Goal: Information Seeking & Learning: Check status

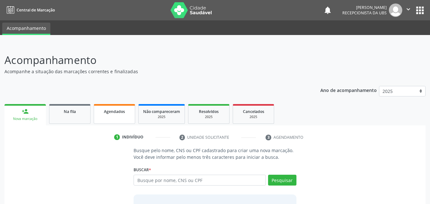
click at [119, 116] on link "Agendados" at bounding box center [114, 114] width 41 height 20
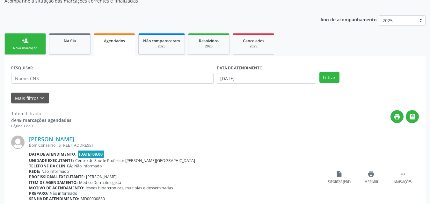
scroll to position [40, 0]
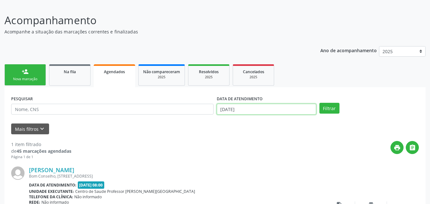
click at [277, 108] on input "[DATE]" at bounding box center [266, 109] width 99 height 11
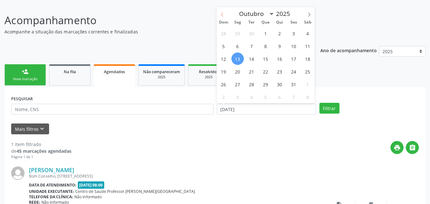
click at [222, 13] on icon at bounding box center [222, 14] width 4 height 4
select select "7"
click at [293, 35] on span "1" at bounding box center [293, 33] width 12 height 12
type input "[DATE]"
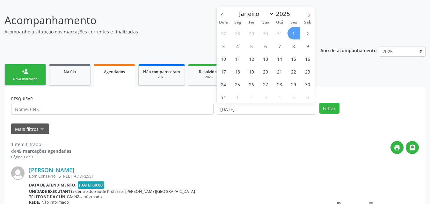
click at [309, 16] on icon at bounding box center [309, 14] width 4 height 4
select select "9"
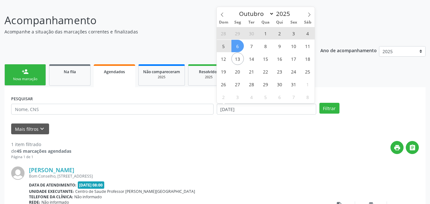
click at [237, 45] on span "6" at bounding box center [237, 46] width 12 height 12
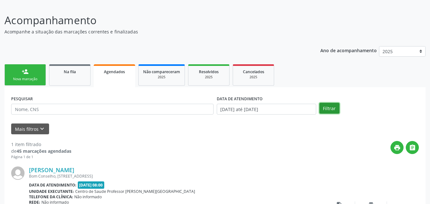
click at [327, 109] on button "Filtrar" at bounding box center [329, 108] width 20 height 11
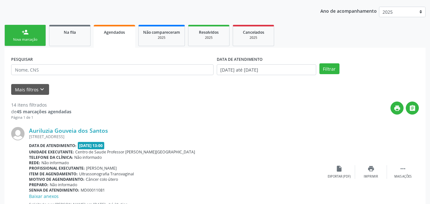
scroll to position [108, 0]
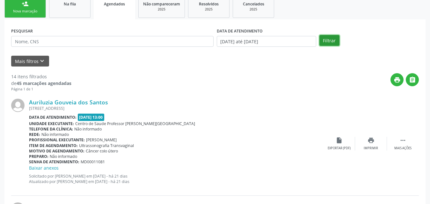
click at [331, 39] on button "Filtrar" at bounding box center [329, 40] width 20 height 11
click at [295, 37] on input "[DATE] até [DATE]" at bounding box center [266, 41] width 99 height 11
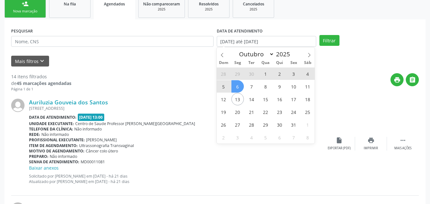
click at [267, 75] on span "1" at bounding box center [265, 74] width 12 height 12
type input "01/10/2025"
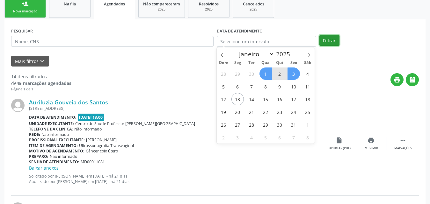
click at [337, 40] on button "Filtrar" at bounding box center [329, 40] width 20 height 11
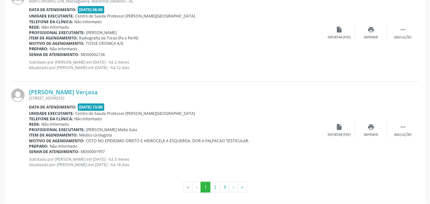
scroll to position [1492, 0]
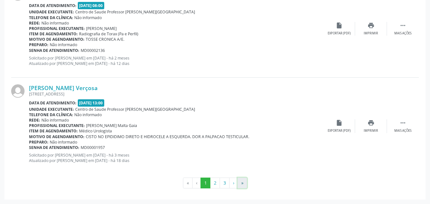
click at [242, 183] on button "»" at bounding box center [242, 183] width 10 height 11
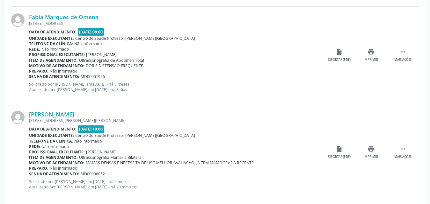
scroll to position [1385, 0]
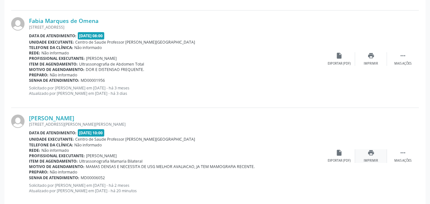
click at [372, 154] on icon "print" at bounding box center [370, 152] width 7 height 7
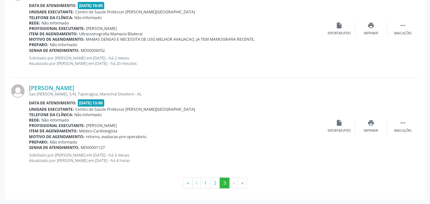
scroll to position [1449, 0]
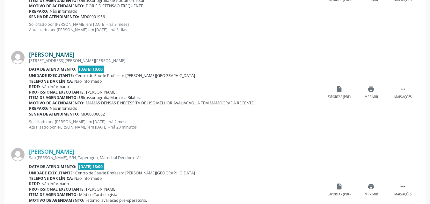
click at [67, 54] on link "[PERSON_NAME]" at bounding box center [51, 54] width 45 height 7
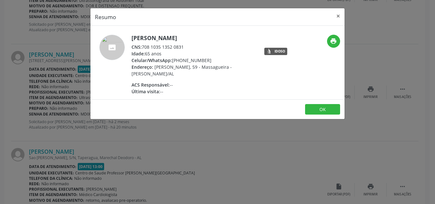
click at [145, 47] on div "CNS: 708 1035 1352 0831" at bounding box center [194, 47] width 124 height 7
click at [143, 47] on div "CNS: 708 1035 1352 0831" at bounding box center [194, 47] width 124 height 7
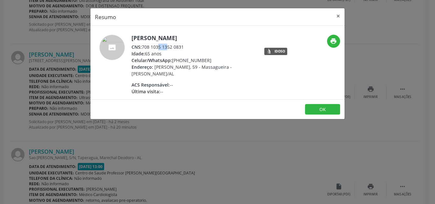
click at [174, 45] on div "CNS: 708 1035 1352 0831" at bounding box center [194, 47] width 124 height 7
click at [231, 90] on div "Última visita: --" at bounding box center [194, 91] width 124 height 7
drag, startPoint x: 144, startPoint y: 47, endPoint x: 174, endPoint y: 47, distance: 30.3
click at [193, 46] on div "CNS: 708 1035 1352 0831" at bounding box center [194, 47] width 124 height 7
copy div "708 1035 1352 0831"
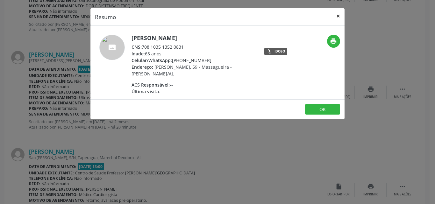
click at [338, 17] on button "×" at bounding box center [338, 16] width 13 height 16
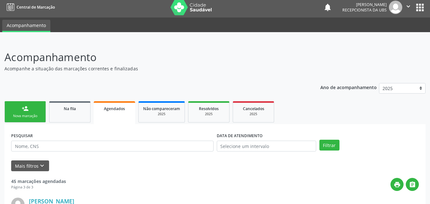
scroll to position [0, 0]
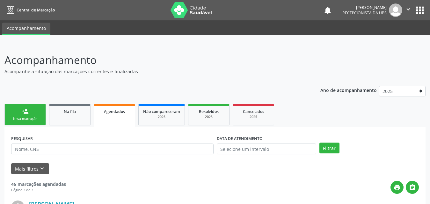
click at [27, 113] on div "person_add" at bounding box center [25, 111] width 7 height 7
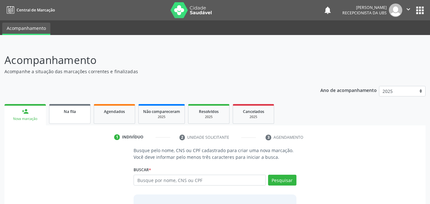
click at [81, 116] on link "Na fila" at bounding box center [69, 114] width 41 height 20
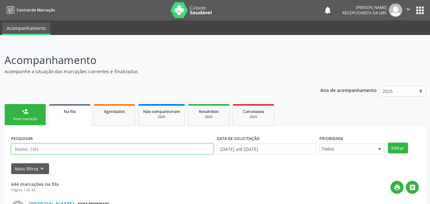
click at [109, 150] on input "text" at bounding box center [112, 149] width 202 height 11
type input "706207584352164"
click at [388, 143] on button "Filtrar" at bounding box center [398, 148] width 20 height 11
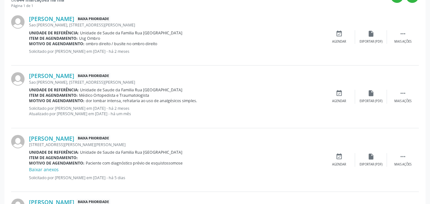
scroll to position [223, 0]
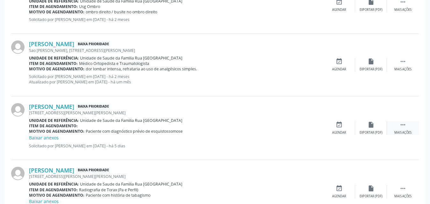
click at [405, 131] on div "Mais ações" at bounding box center [402, 133] width 17 height 4
click at [370, 133] on div "Editar" at bounding box center [371, 133] width 10 height 4
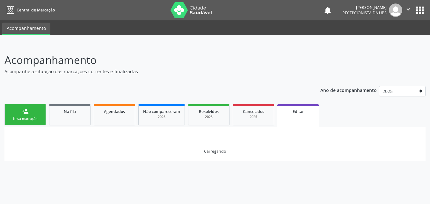
scroll to position [0, 0]
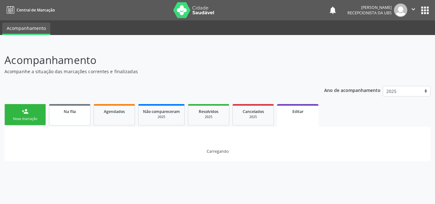
click at [76, 116] on link "Na fila" at bounding box center [69, 114] width 41 height 21
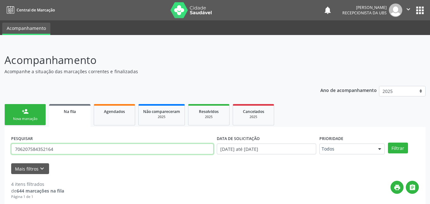
click at [89, 147] on input "706207584352164" at bounding box center [112, 149] width 202 height 11
click at [388, 143] on button "Filtrar" at bounding box center [398, 148] width 20 height 11
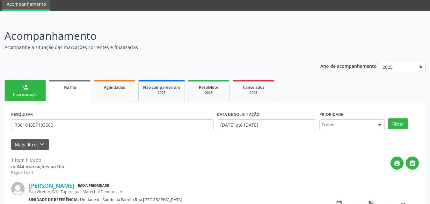
scroll to position [70, 0]
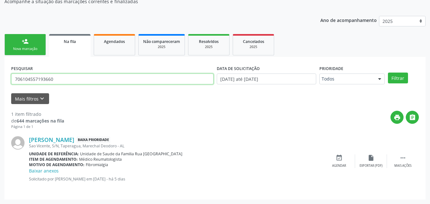
click at [67, 79] on input "706104557193660" at bounding box center [112, 79] width 202 height 11
type input "708009361208322"
click at [388, 73] on button "Filtrar" at bounding box center [398, 78] width 20 height 11
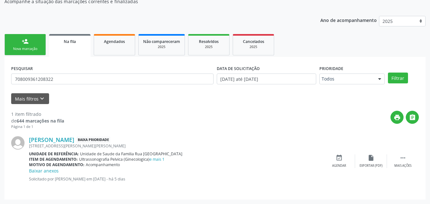
click at [25, 48] on div "Nova marcação" at bounding box center [25, 49] width 32 height 5
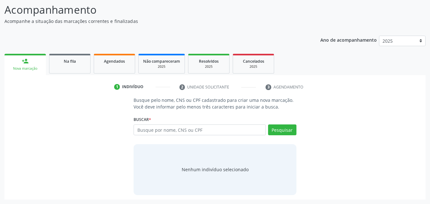
scroll to position [50, 0]
click at [73, 60] on span "Na fila" at bounding box center [70, 61] width 12 height 5
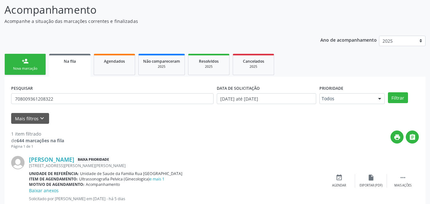
click at [74, 65] on link "Na fila" at bounding box center [69, 65] width 41 height 23
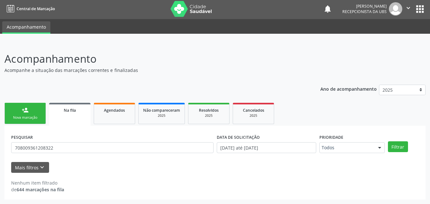
scroll to position [1, 0]
click at [77, 119] on link "Na fila" at bounding box center [69, 114] width 41 height 23
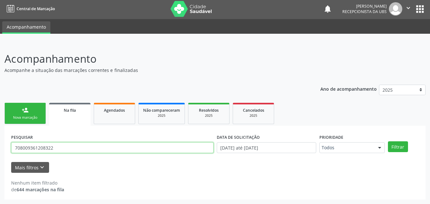
click at [79, 148] on input "708009361208322" at bounding box center [112, 147] width 202 height 11
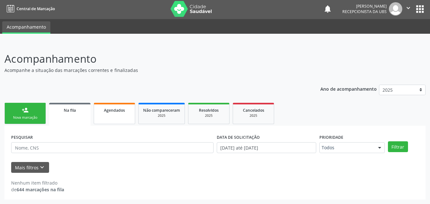
click at [112, 116] on link "Agendados" at bounding box center [114, 113] width 41 height 21
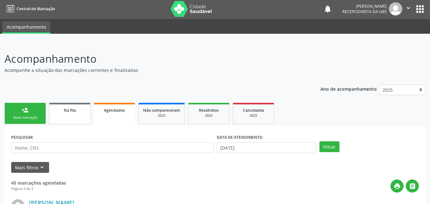
click at [70, 109] on span "Na fila" at bounding box center [70, 110] width 12 height 5
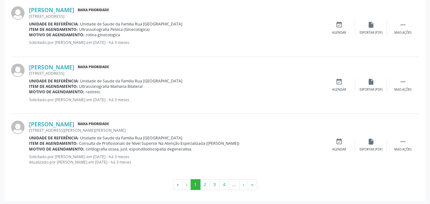
scroll to position [908, 0]
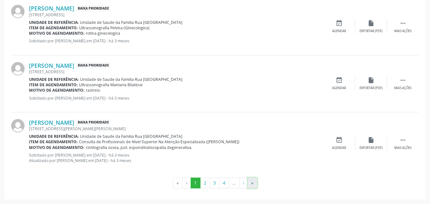
click at [252, 184] on button "»" at bounding box center [253, 183] width 10 height 11
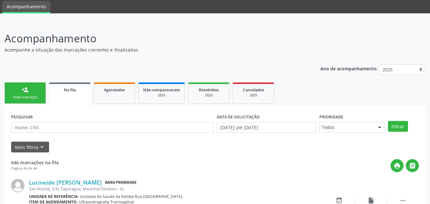
scroll to position [83, 0]
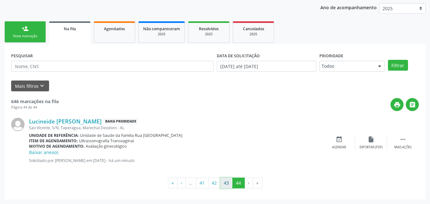
click at [226, 186] on button "43" at bounding box center [226, 183] width 12 height 11
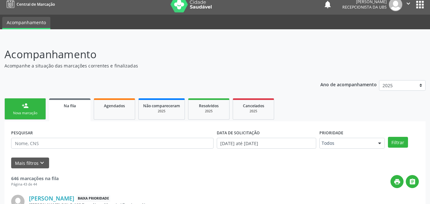
scroll to position [0, 0]
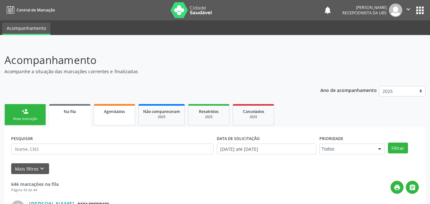
click at [121, 114] on span "Agendados" at bounding box center [114, 111] width 21 height 5
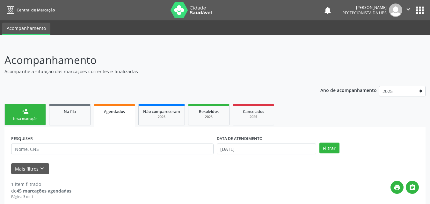
click at [408, 10] on icon "" at bounding box center [408, 9] width 7 height 7
click at [383, 39] on link "Sair" at bounding box center [392, 38] width 44 height 9
